Goal: Task Accomplishment & Management: Use online tool/utility

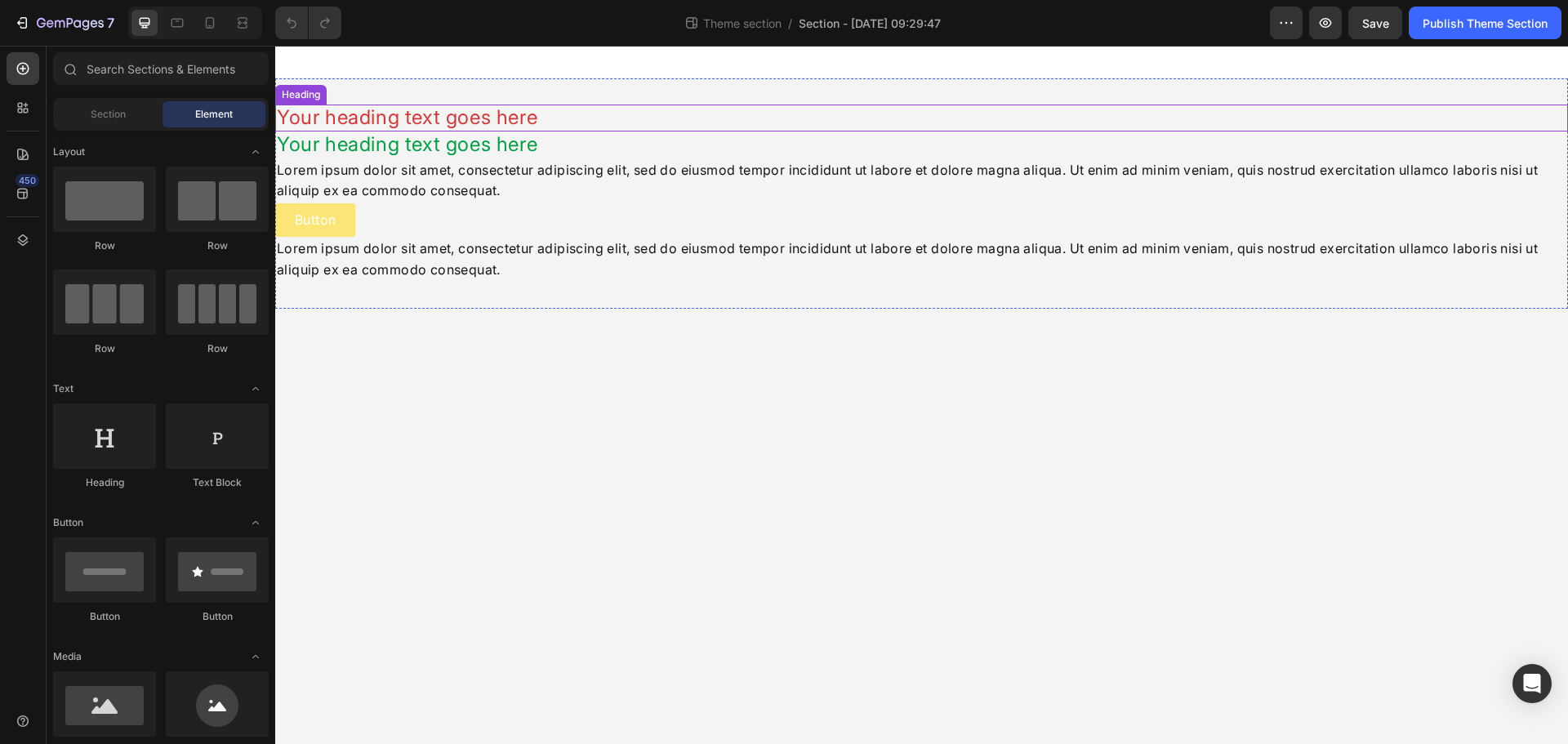
click at [582, 124] on h2 "Your heading text goes here" at bounding box center [921, 117] width 1293 height 27
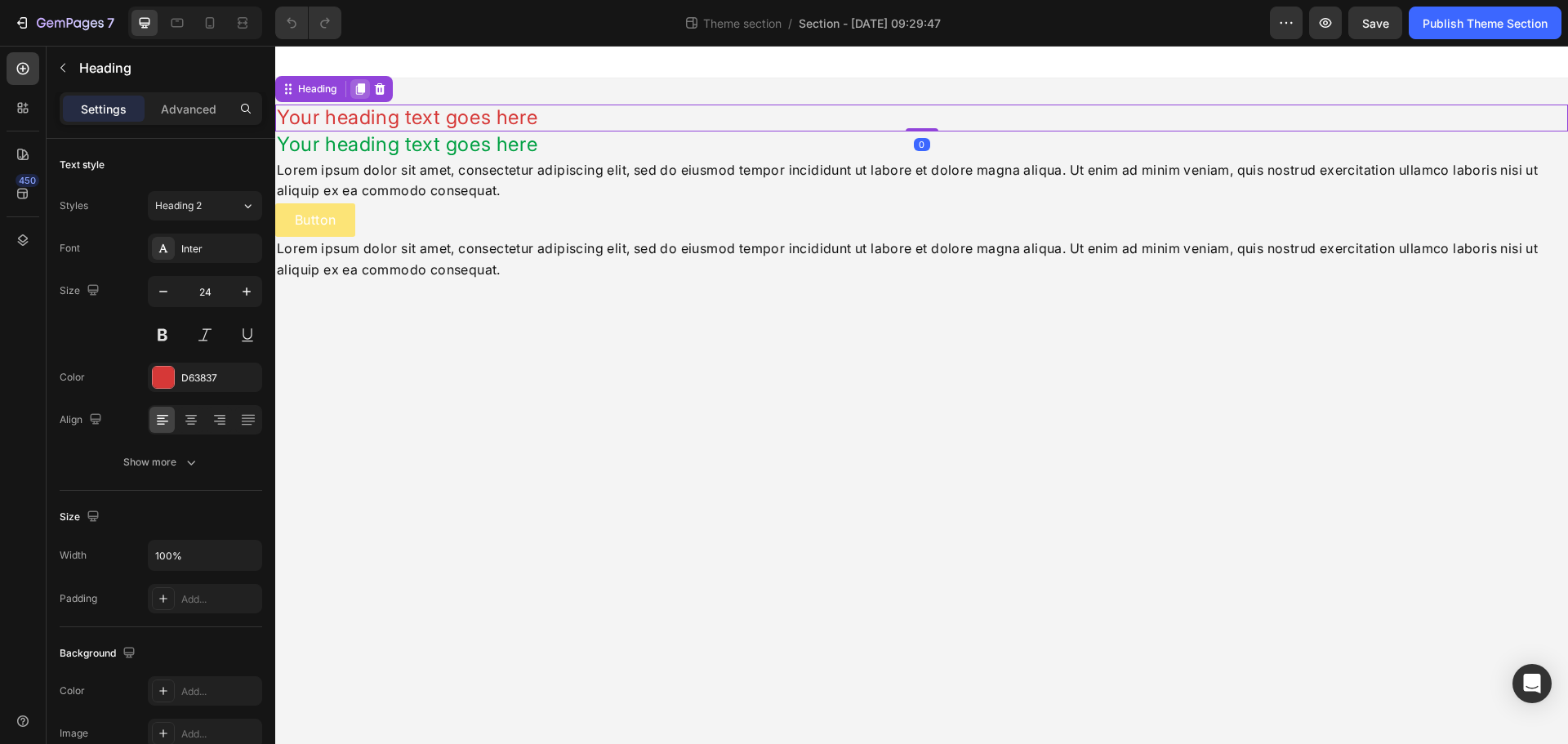
click at [367, 94] on icon at bounding box center [360, 89] width 13 height 13
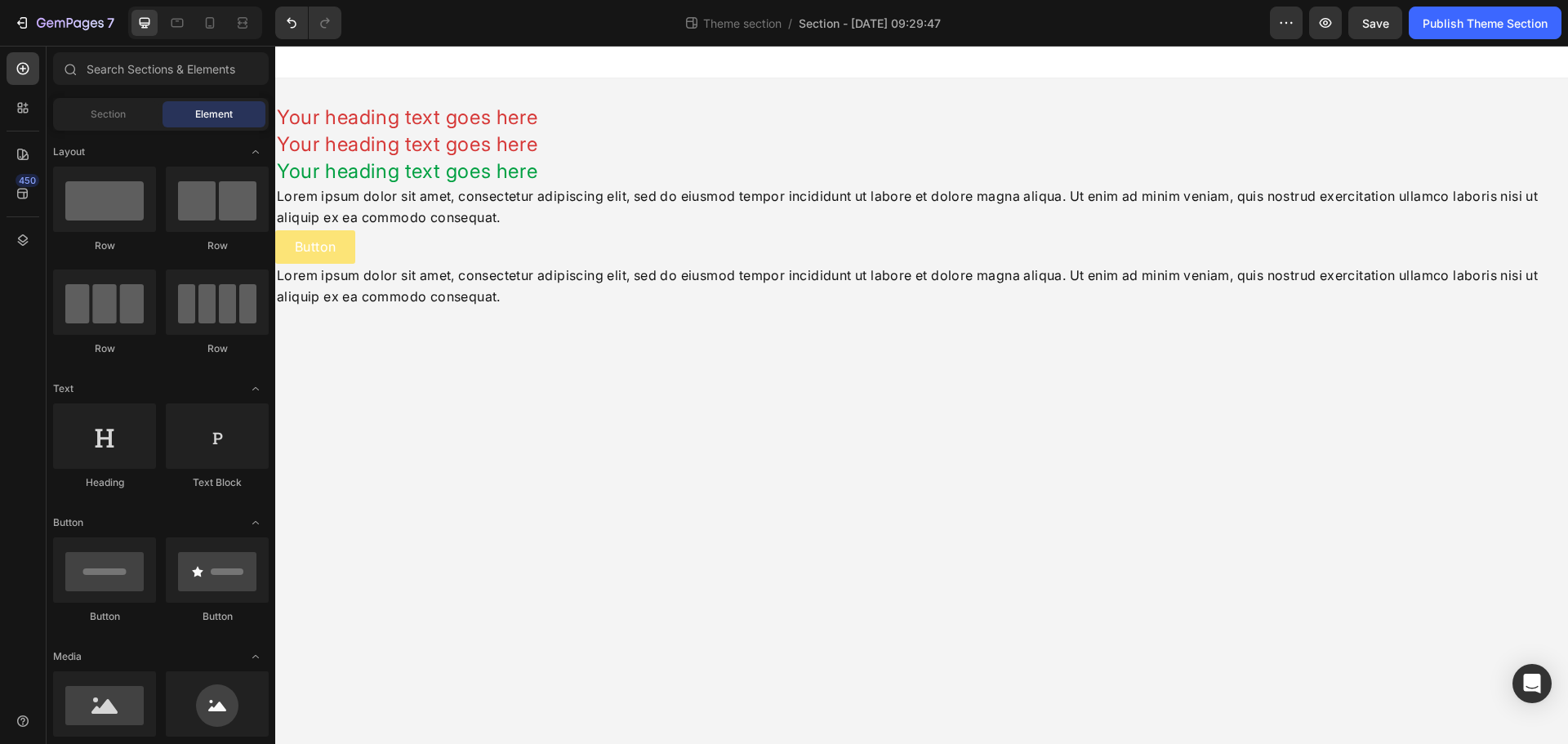
click at [1069, 56] on div at bounding box center [921, 63] width 1293 height 33
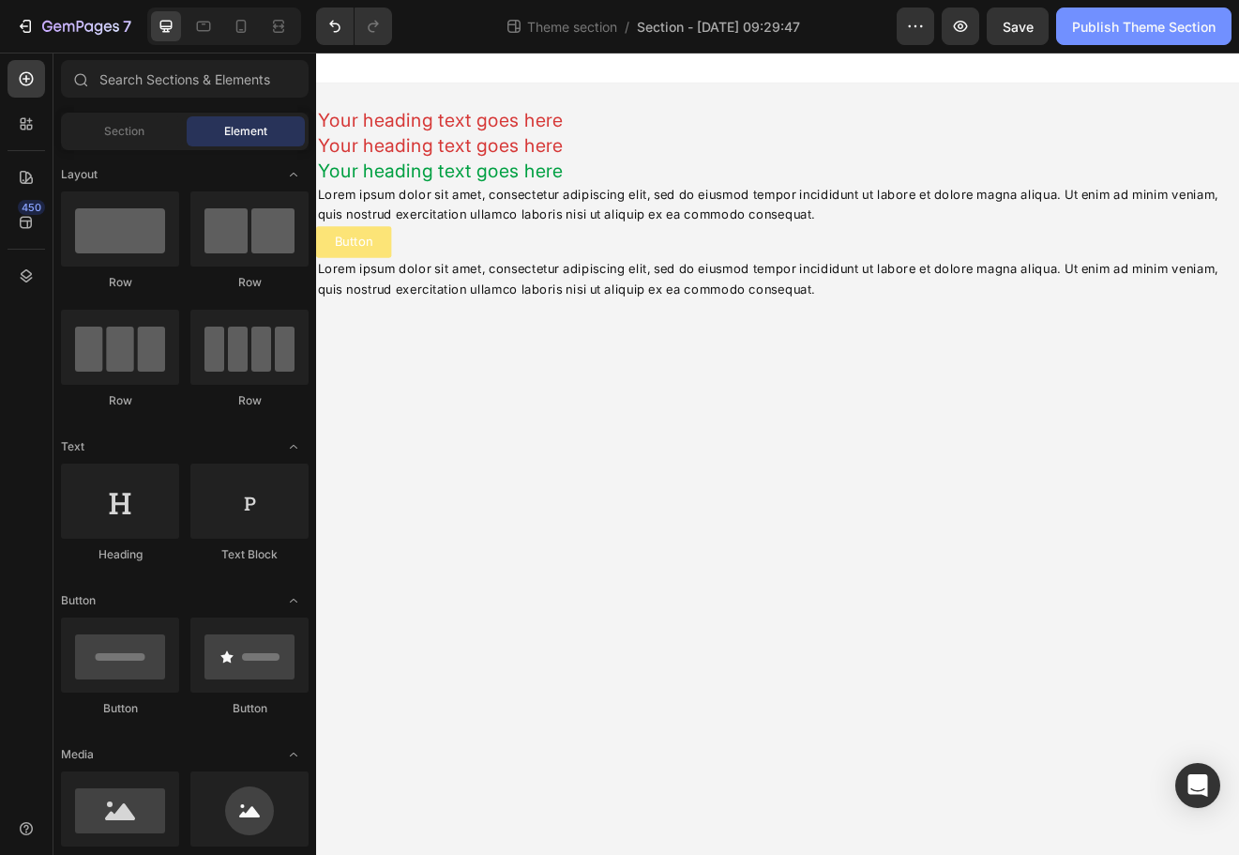
click at [1144, 24] on div "Publish Theme Section" at bounding box center [1144, 27] width 144 height 20
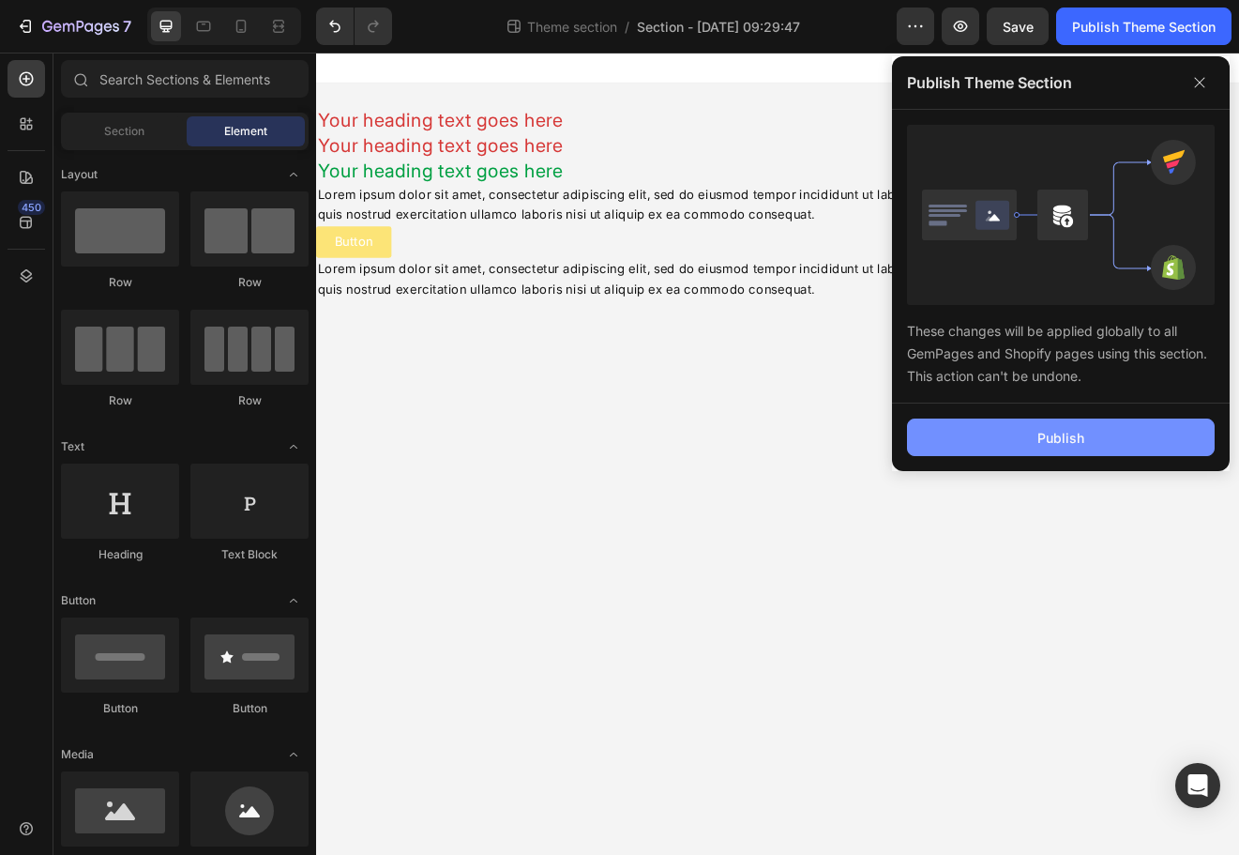
click at [1075, 444] on div "Publish" at bounding box center [1061, 438] width 47 height 20
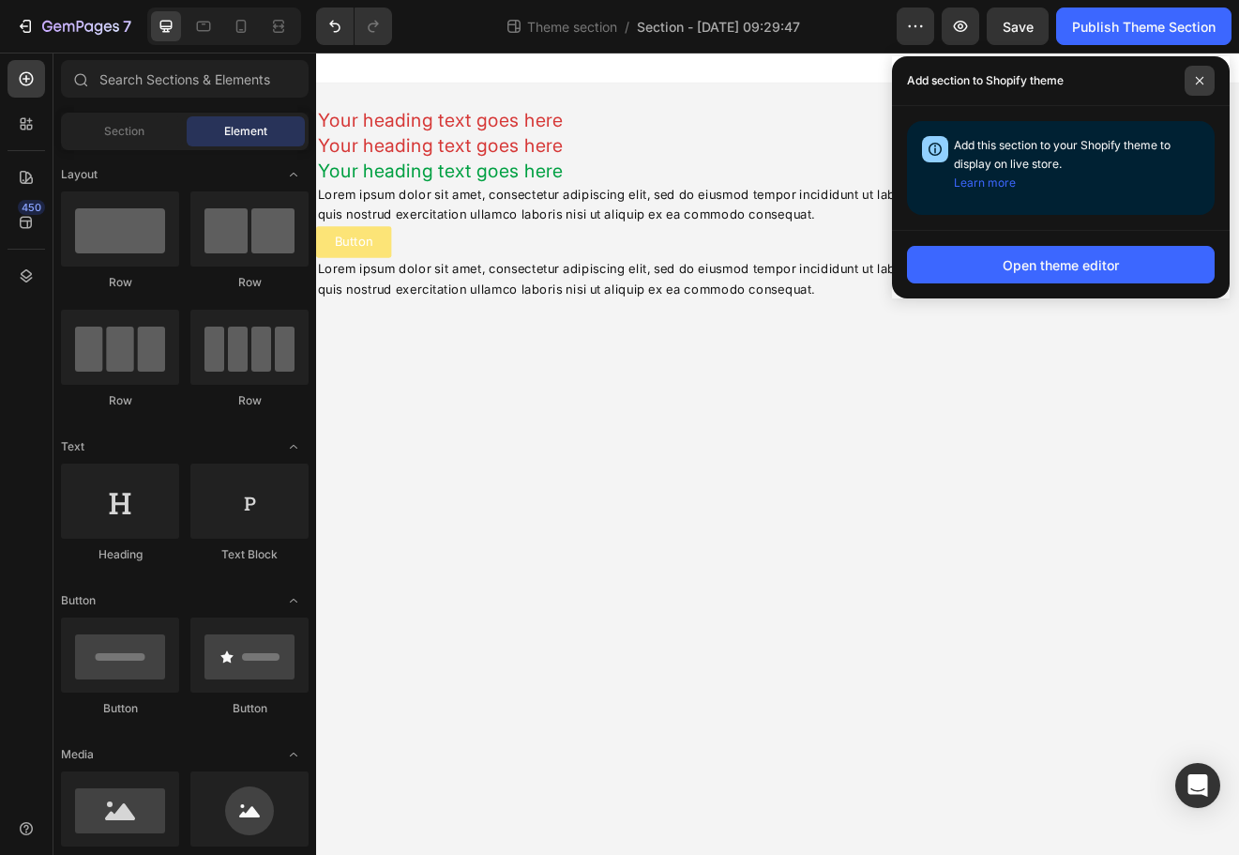
click at [1203, 78] on icon at bounding box center [1200, 81] width 8 height 8
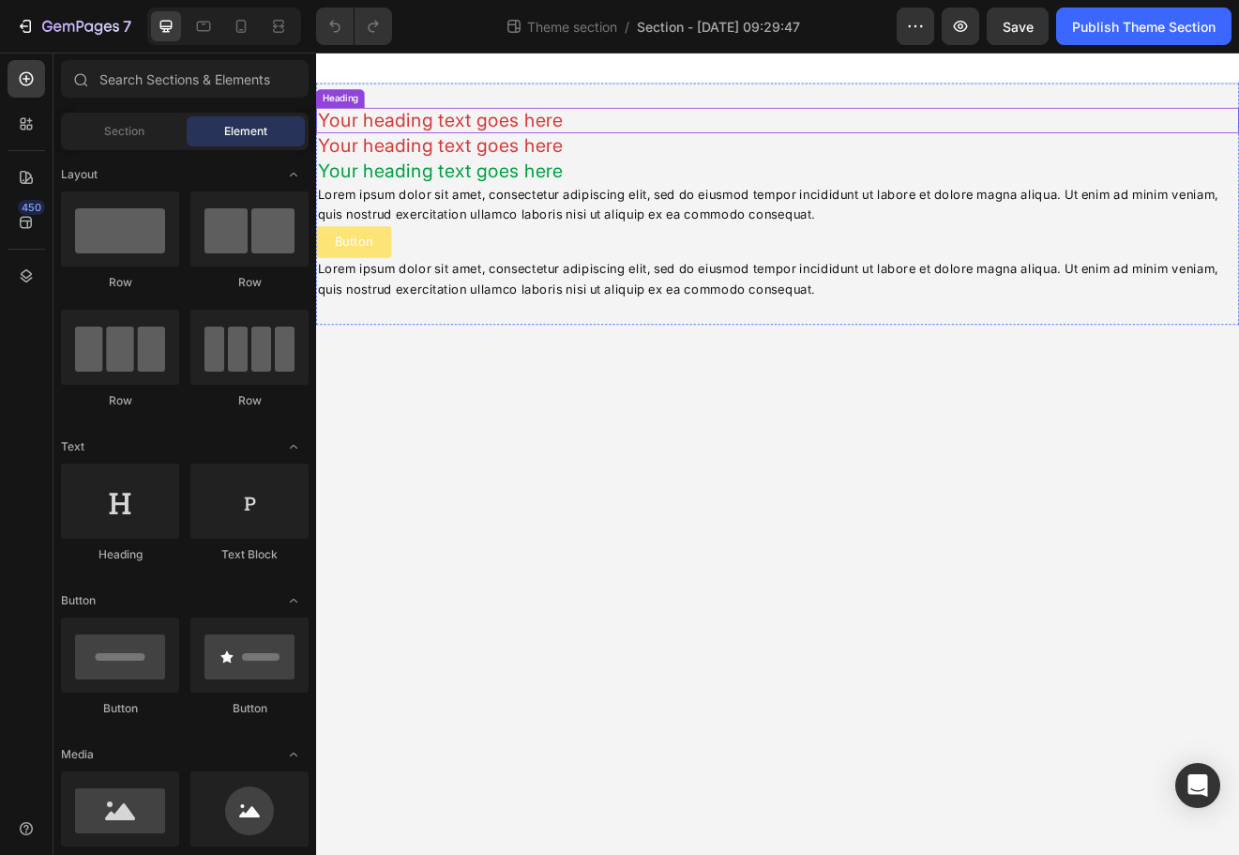
click at [589, 137] on h2 "Your heading text goes here" at bounding box center [879, 135] width 1126 height 31
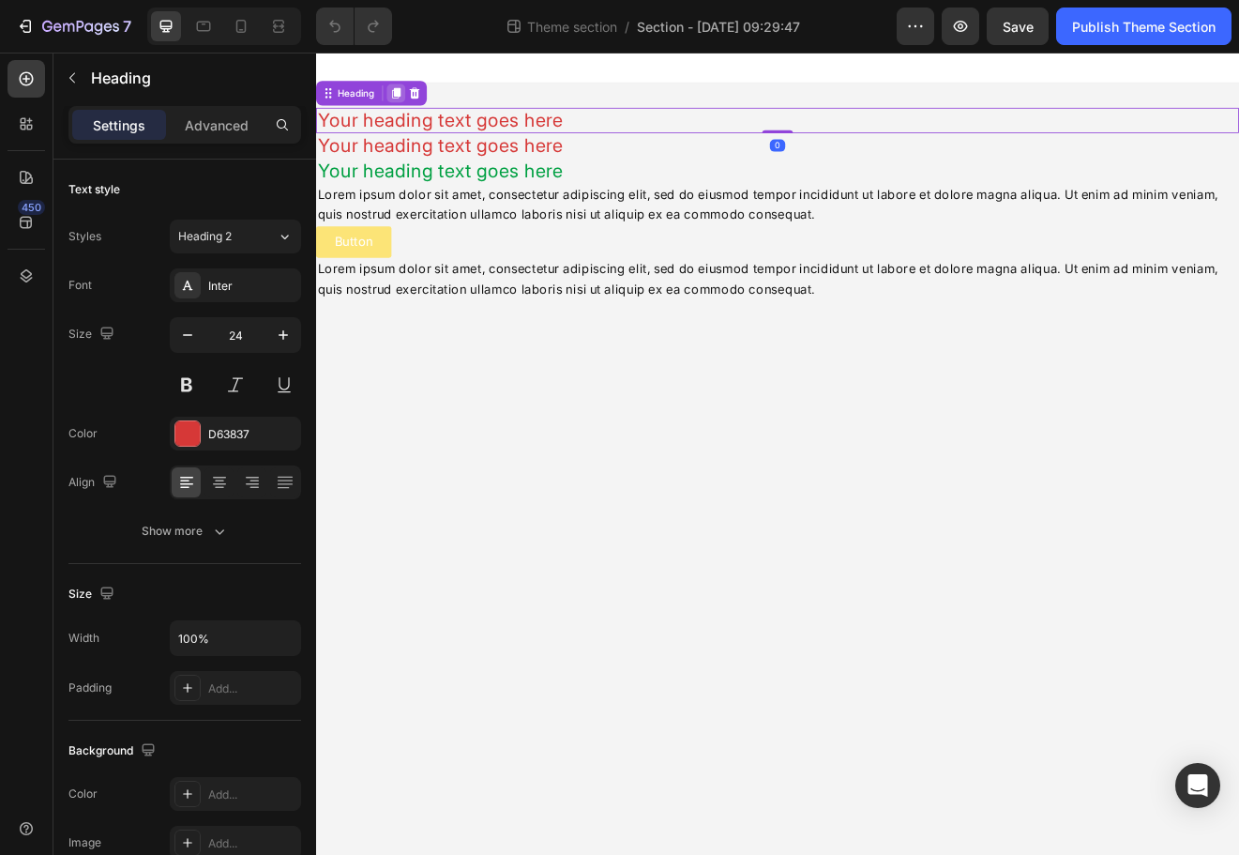
click at [419, 98] on icon at bounding box center [414, 102] width 10 height 13
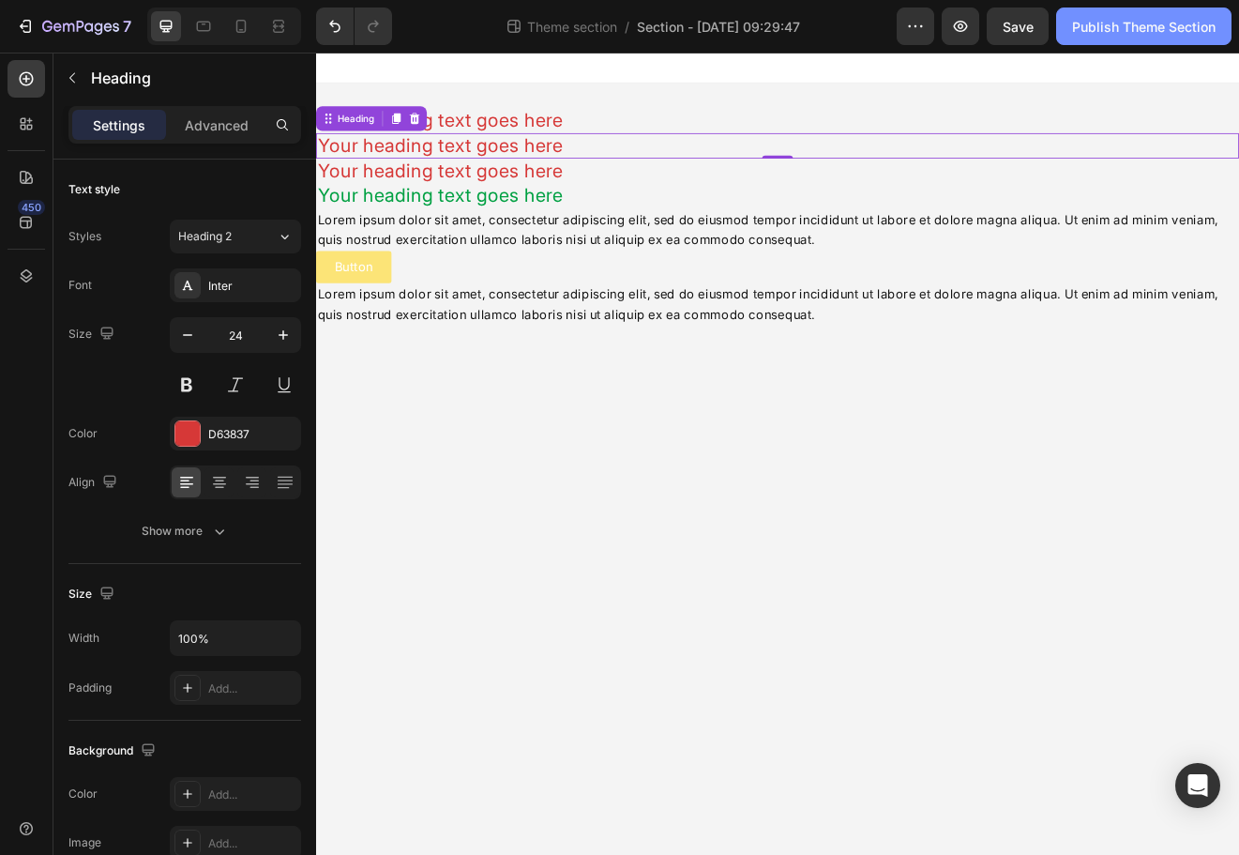
click at [1155, 23] on div "Publish Theme Section" at bounding box center [1144, 27] width 144 height 20
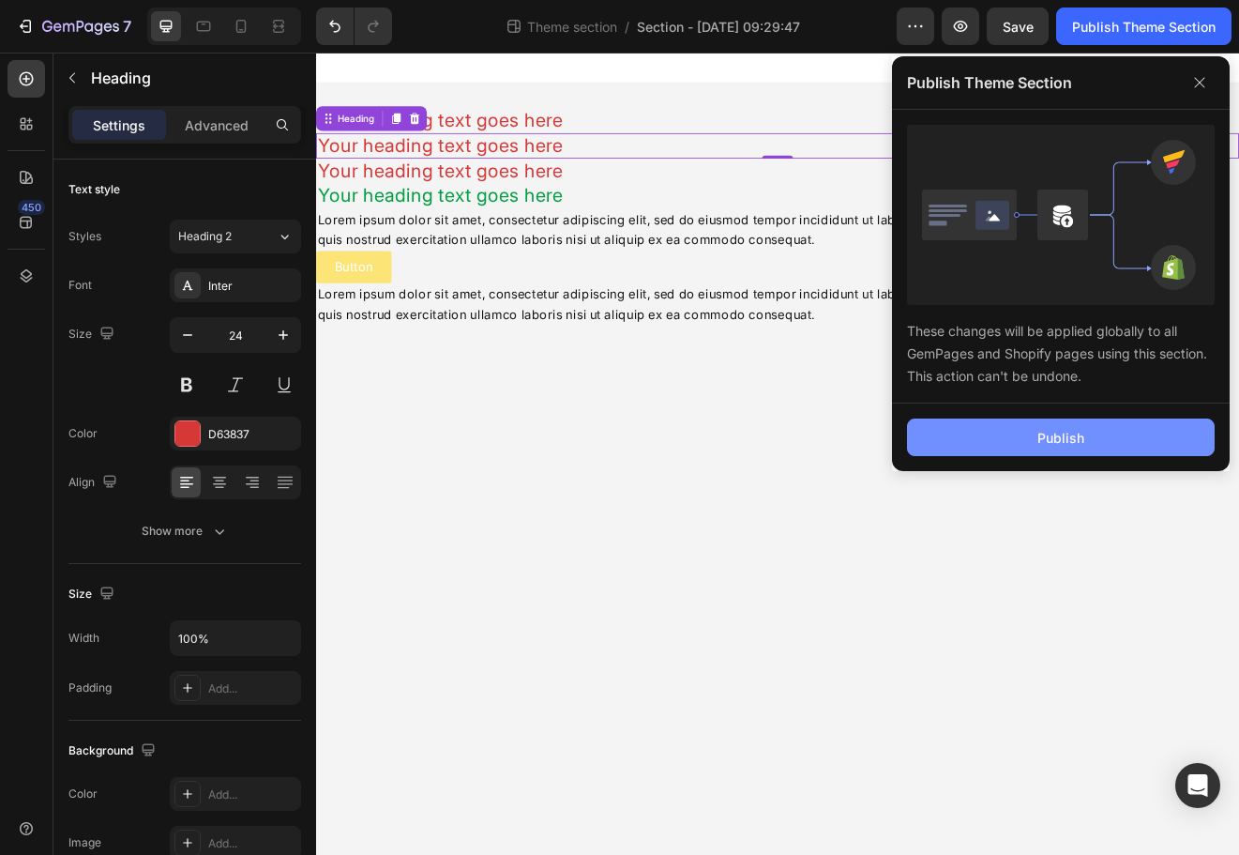
click at [1093, 423] on button "Publish" at bounding box center [1061, 437] width 308 height 38
